Goal: Task Accomplishment & Management: Complete application form

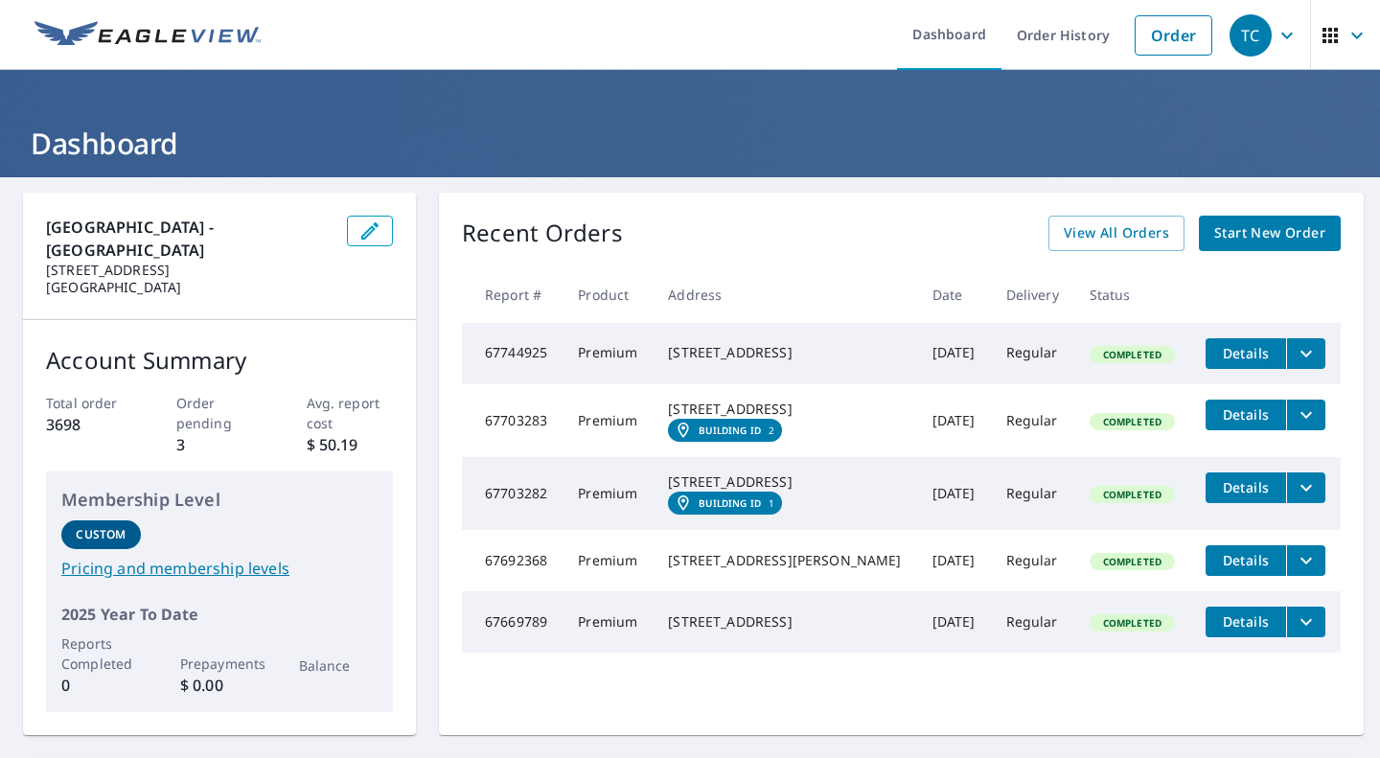
click at [1271, 230] on span "Start New Order" at bounding box center [1269, 233] width 111 height 24
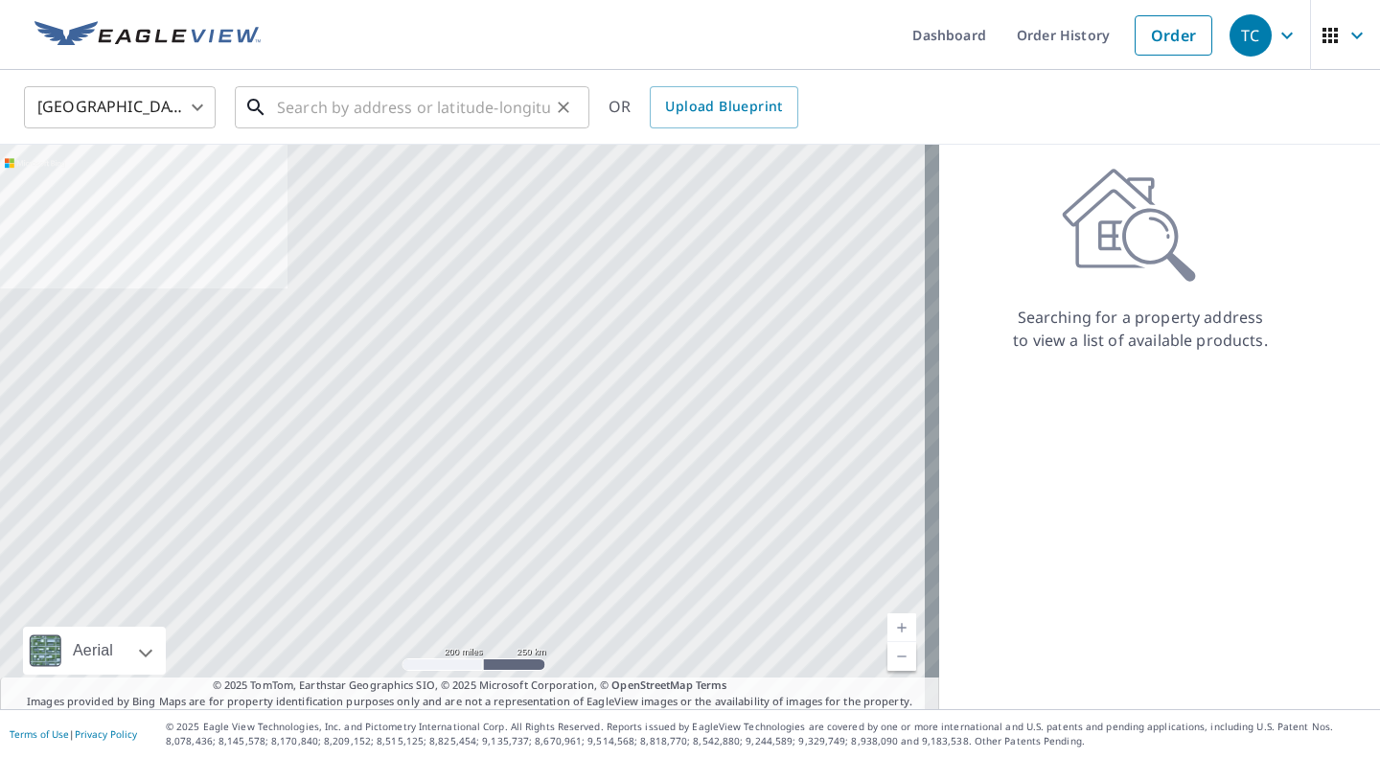
click at [289, 109] on input "text" at bounding box center [413, 107] width 273 height 54
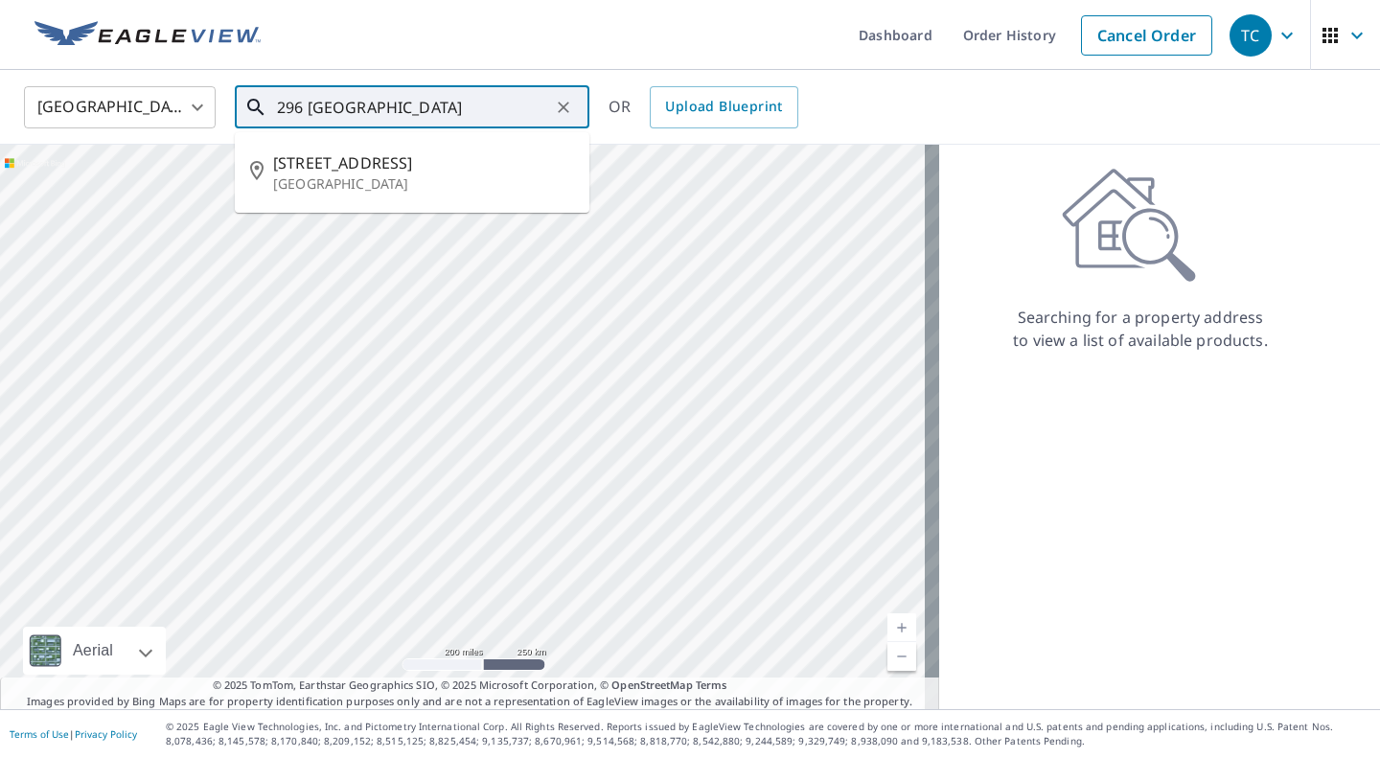
click at [350, 178] on p "[GEOGRAPHIC_DATA]" at bounding box center [423, 183] width 301 height 19
type input "[STREET_ADDRESS]"
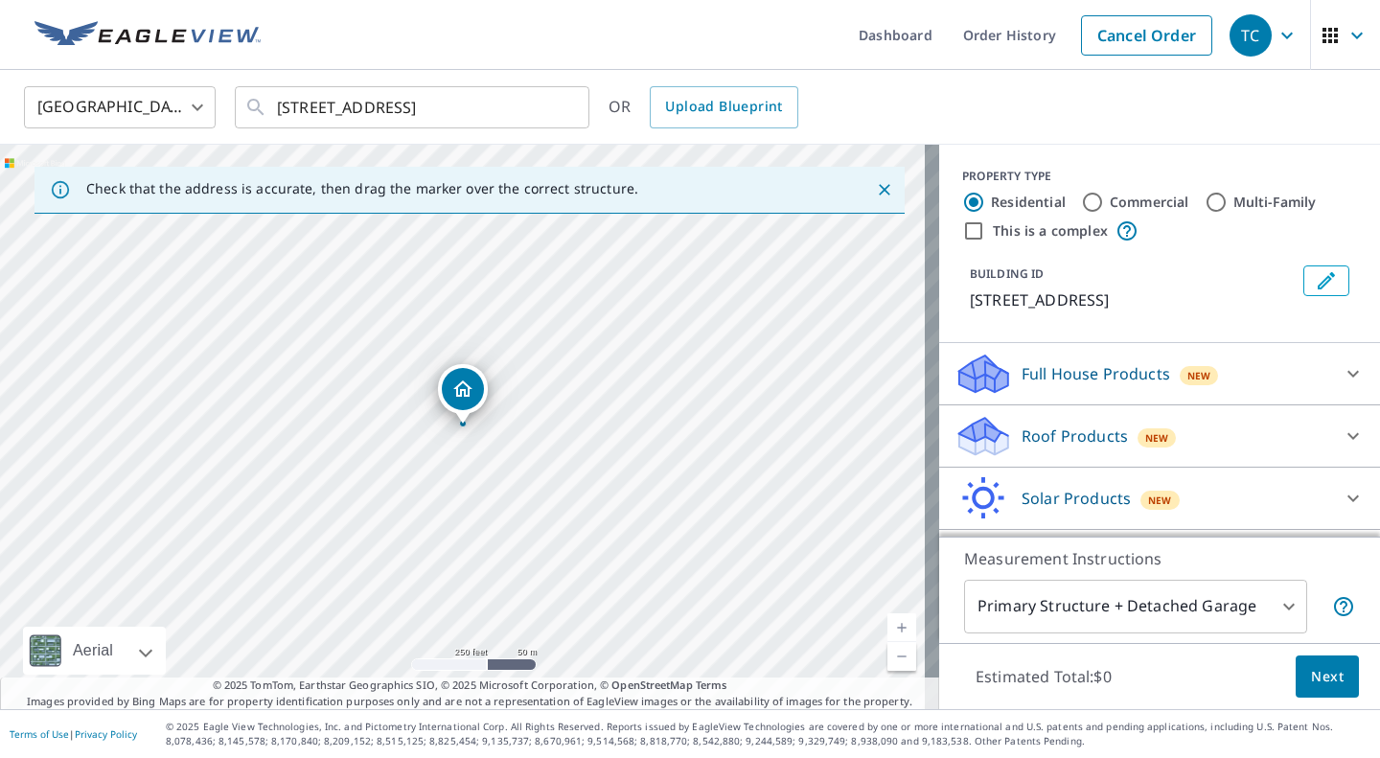
click at [887, 619] on link "Current Level 17, Zoom In" at bounding box center [901, 627] width 29 height 29
click at [894, 619] on link "Current Level 18, Zoom In" at bounding box center [901, 627] width 29 height 29
click at [887, 662] on link "Current Level 19, Zoom Out" at bounding box center [901, 656] width 29 height 29
click at [1342, 447] on icon at bounding box center [1353, 435] width 23 height 23
click at [954, 497] on input "Premium $20.5 - $66" at bounding box center [968, 485] width 29 height 23
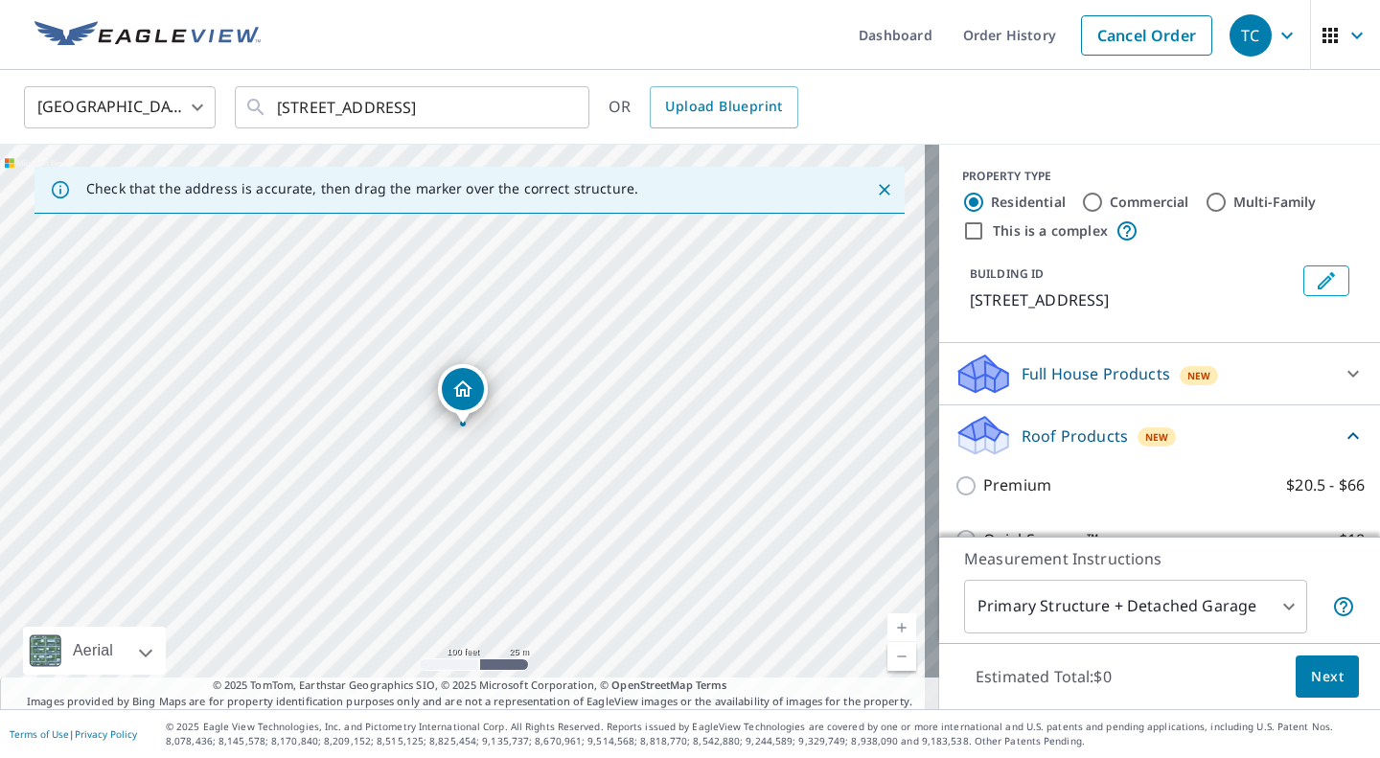
checkbox input "true"
click at [1318, 686] on span "Next" at bounding box center [1327, 677] width 33 height 24
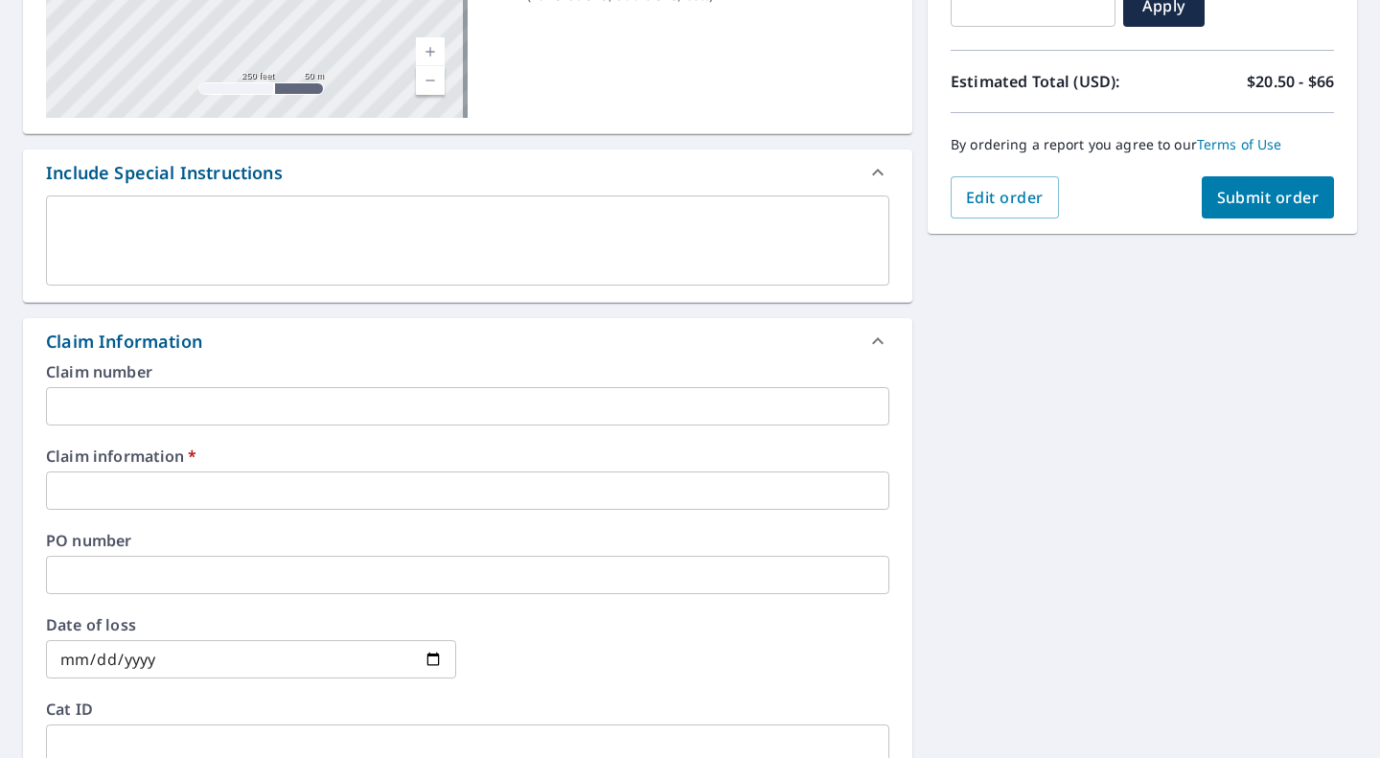
scroll to position [378, 0]
click at [131, 485] on input "text" at bounding box center [467, 490] width 843 height 38
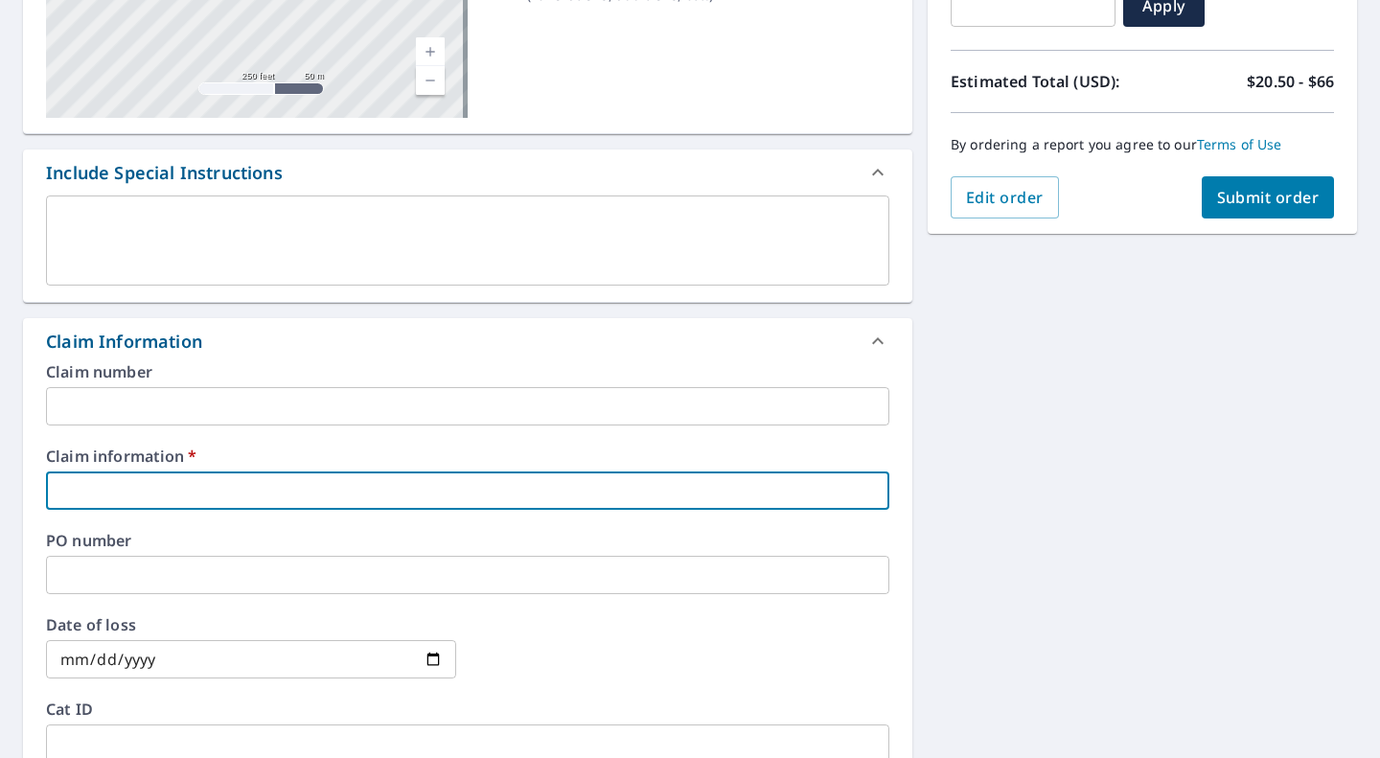
type input "b"
checkbox input "true"
type input "bl"
checkbox input "true"
type input "bla"
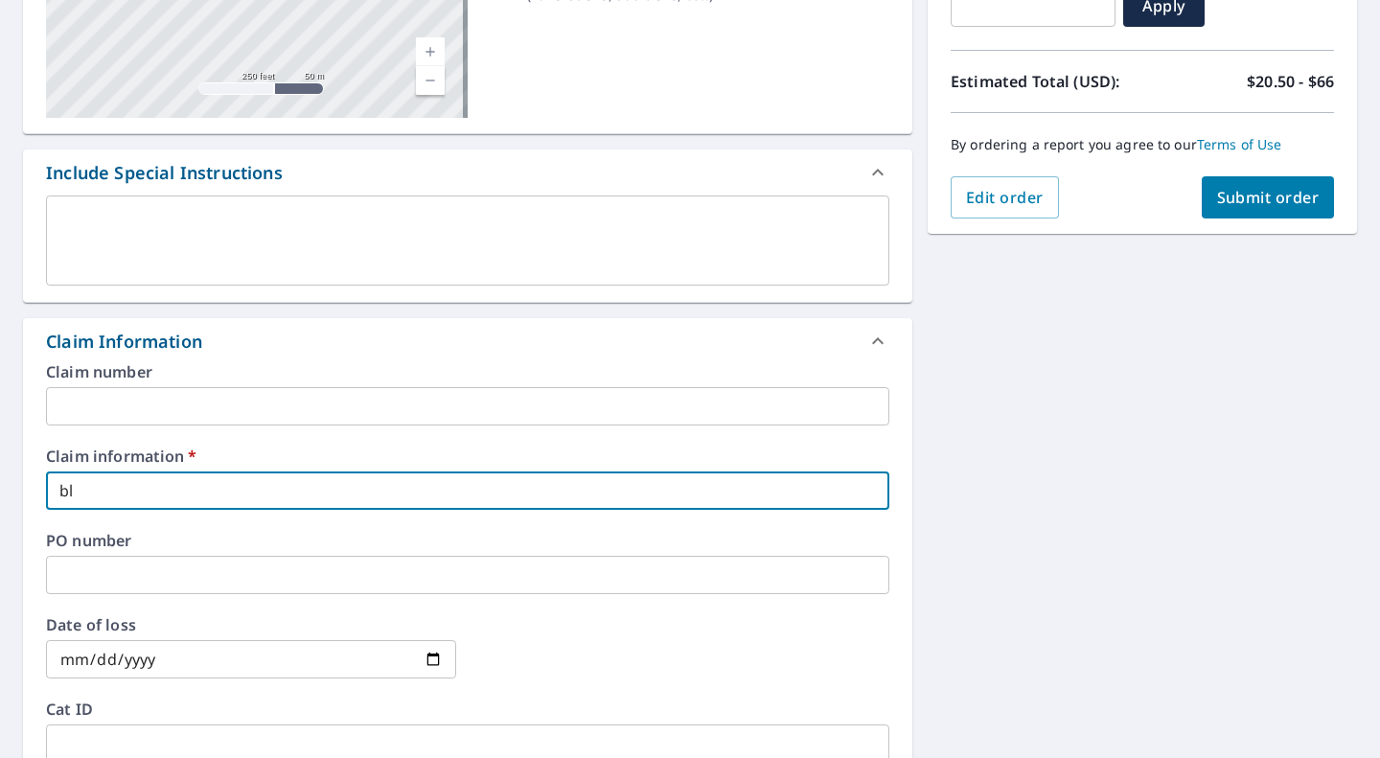
checkbox input "true"
type input "blak"
checkbox input "true"
type input "[PERSON_NAME]"
checkbox input "true"
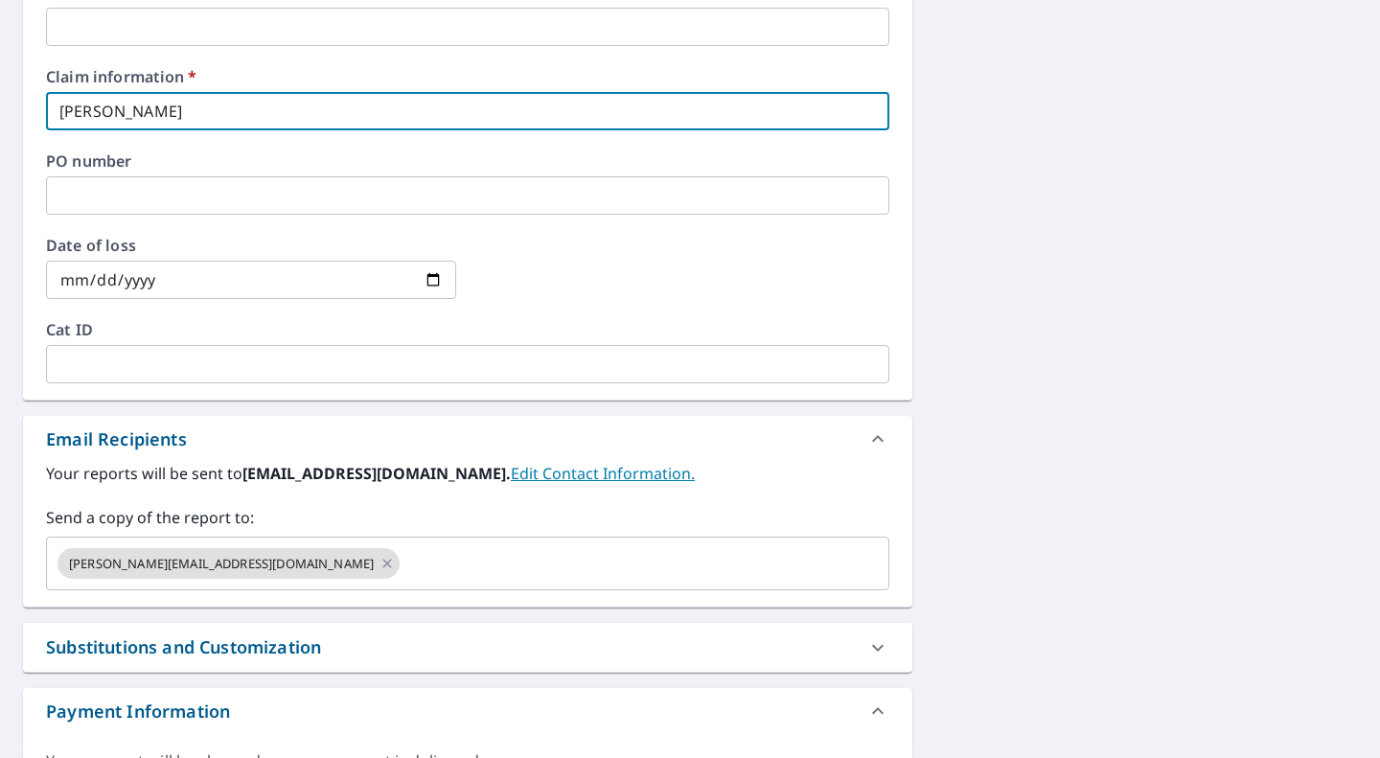
scroll to position [783, 0]
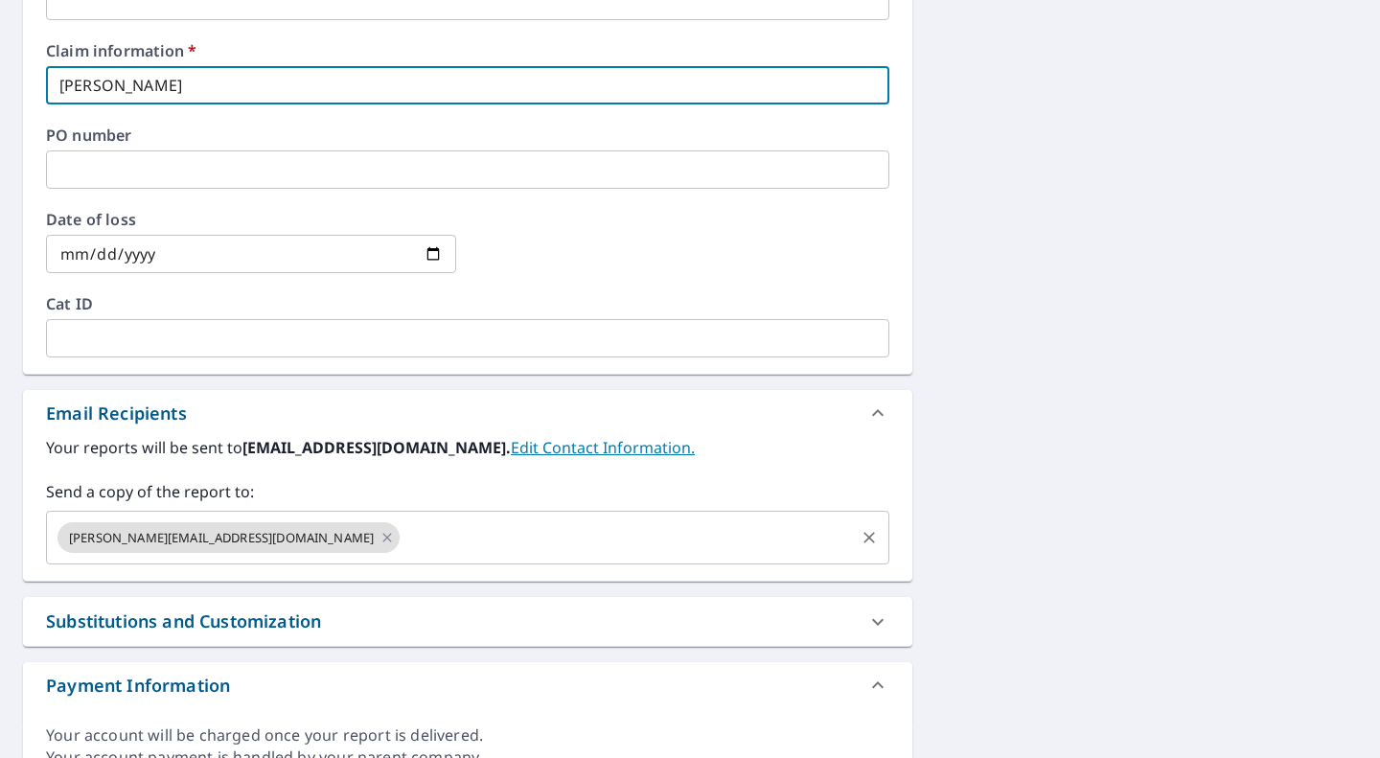
type input "[PERSON_NAME]"
click at [402, 533] on input "text" at bounding box center [626, 537] width 449 height 36
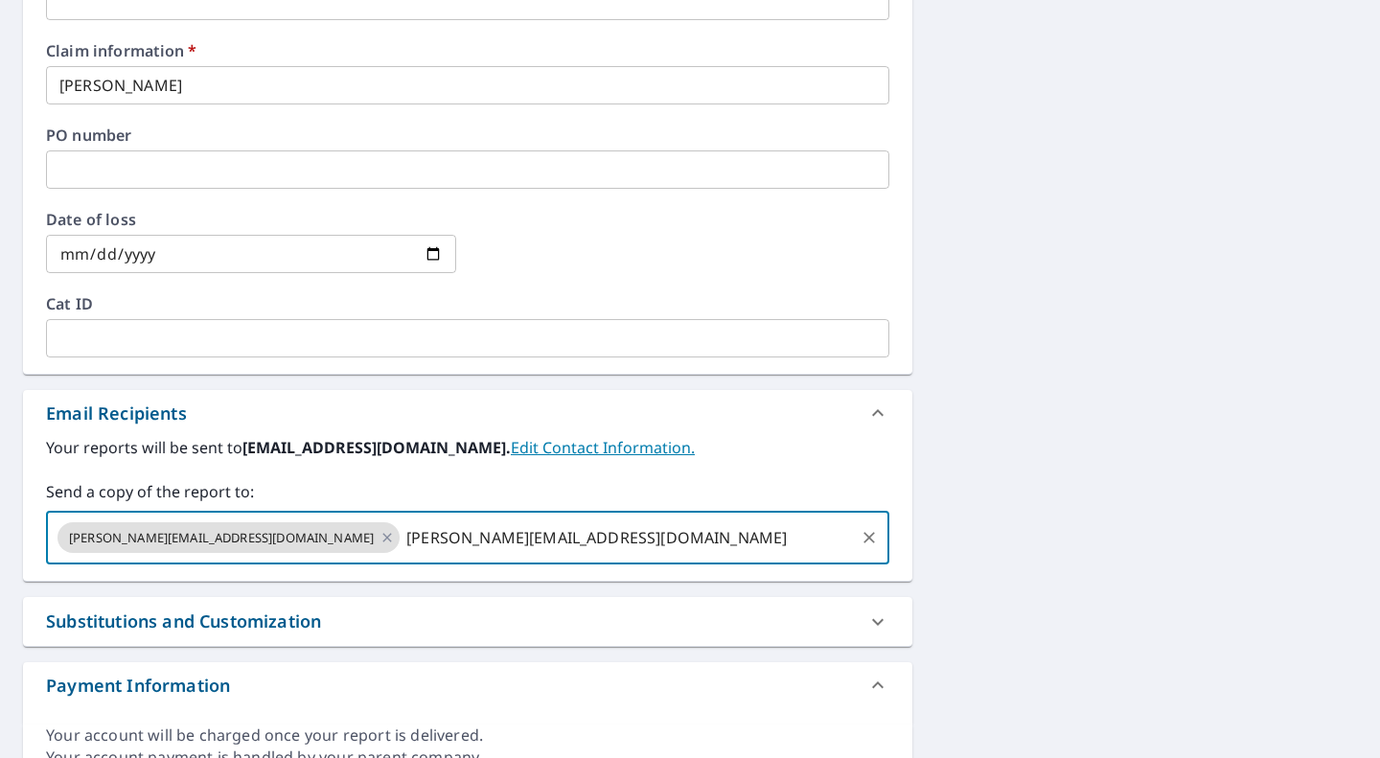
type input "[PERSON_NAME][EMAIL_ADDRESS][DOMAIN_NAME]"
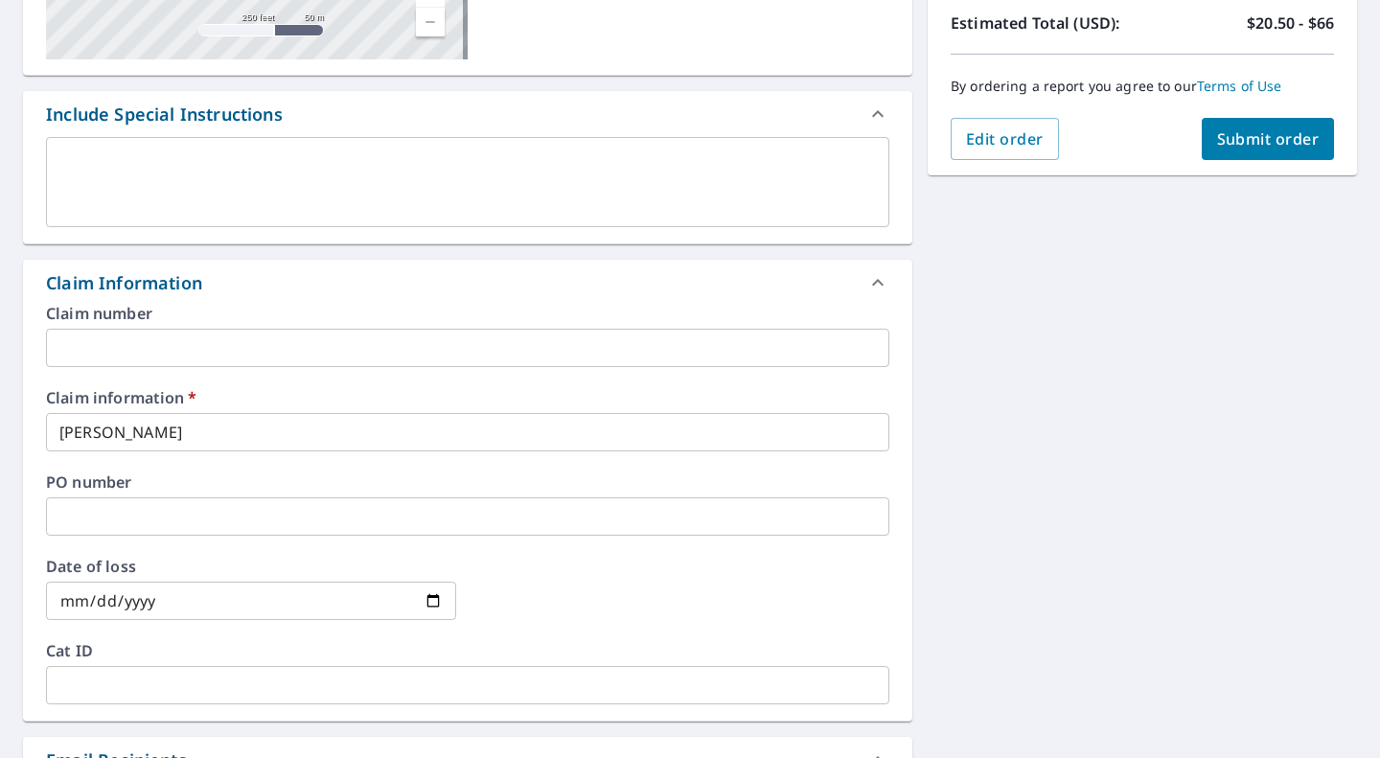
scroll to position [431, 0]
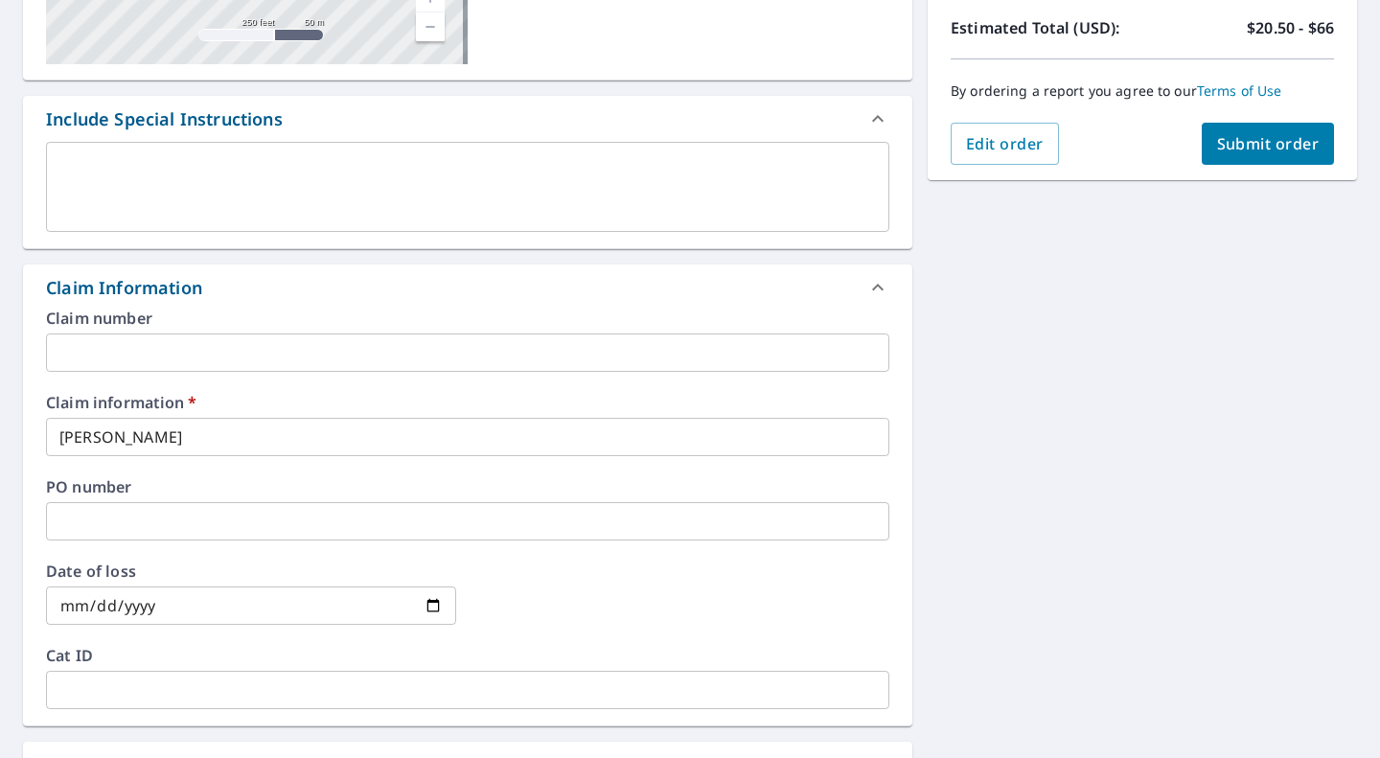
click at [1277, 135] on span "Submit order" at bounding box center [1268, 143] width 103 height 21
checkbox input "true"
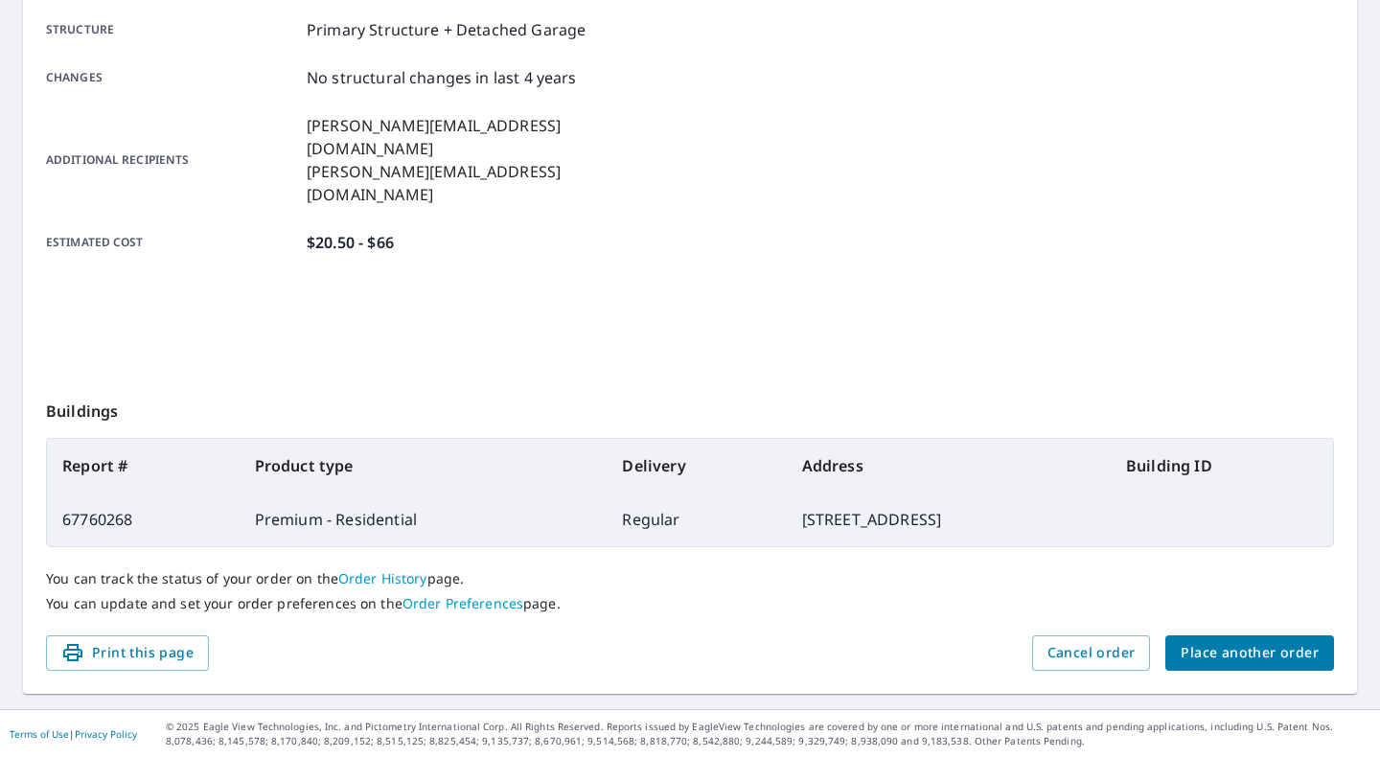
scroll to position [369, 0]
